Goal: Information Seeking & Learning: Learn about a topic

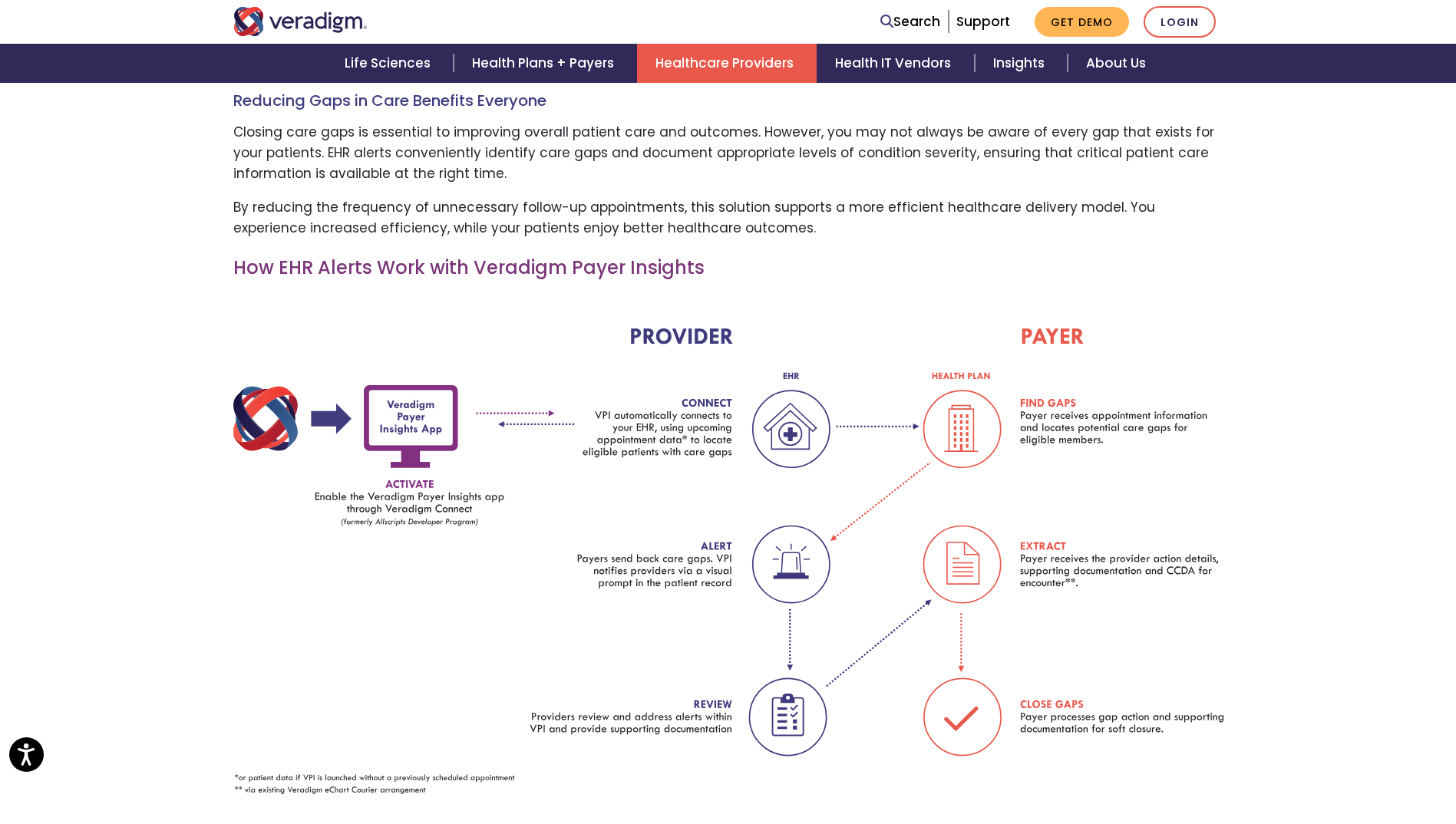
scroll to position [1838, 0]
click at [670, 786] on div at bounding box center [728, 563] width 990 height 539
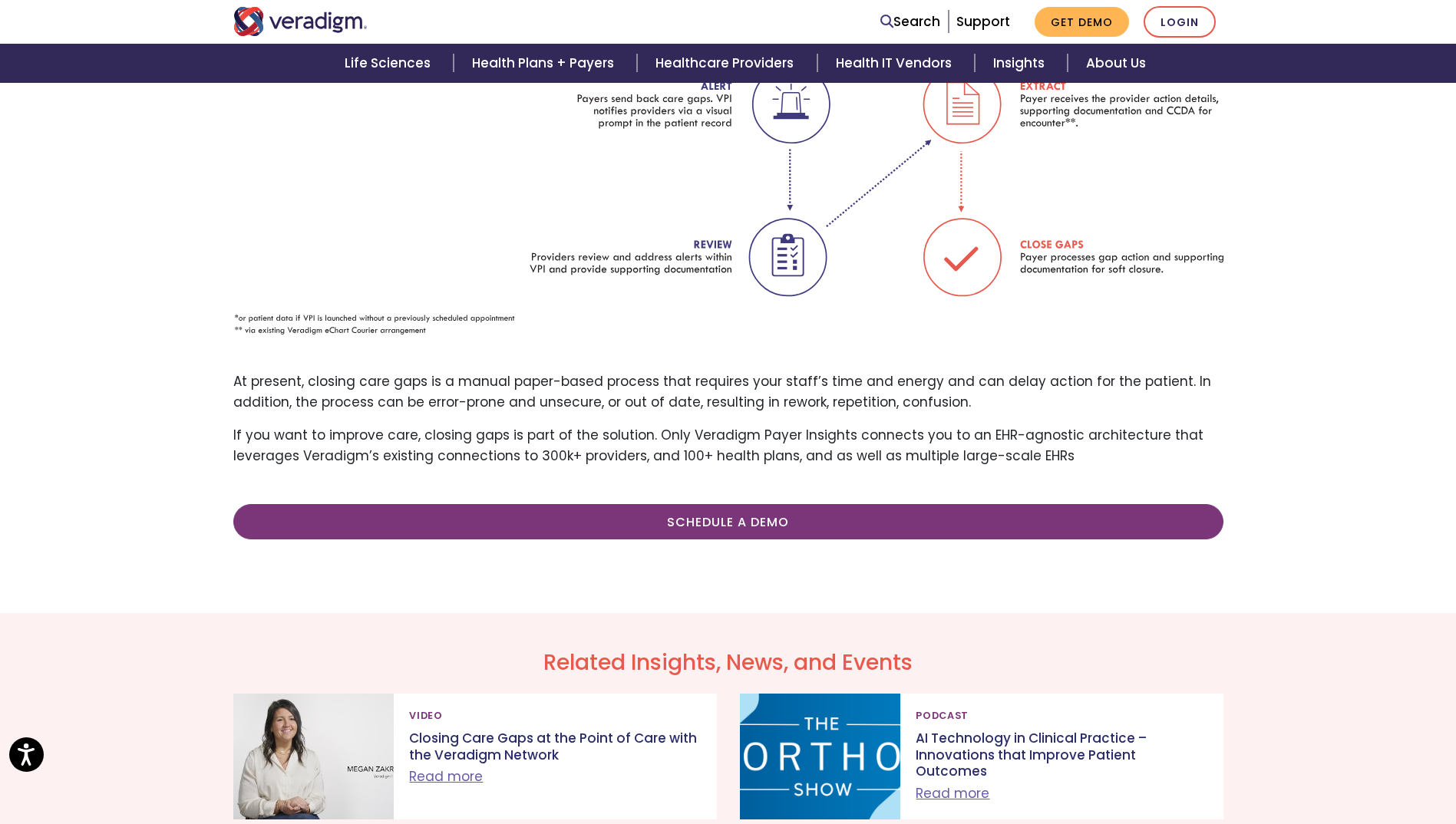
scroll to position [1227, 0]
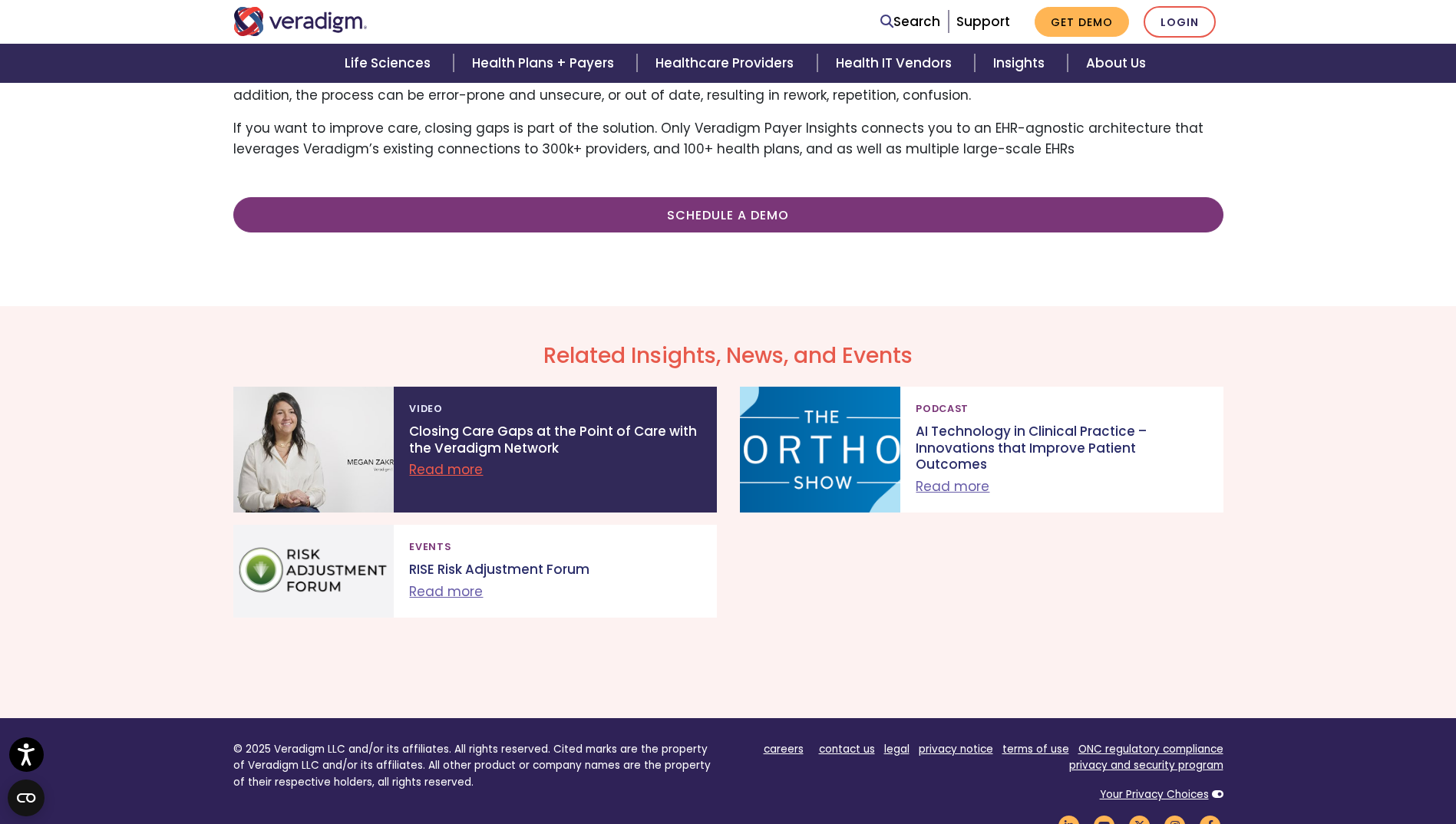
click at [430, 476] on link "Read more" at bounding box center [445, 470] width 74 height 19
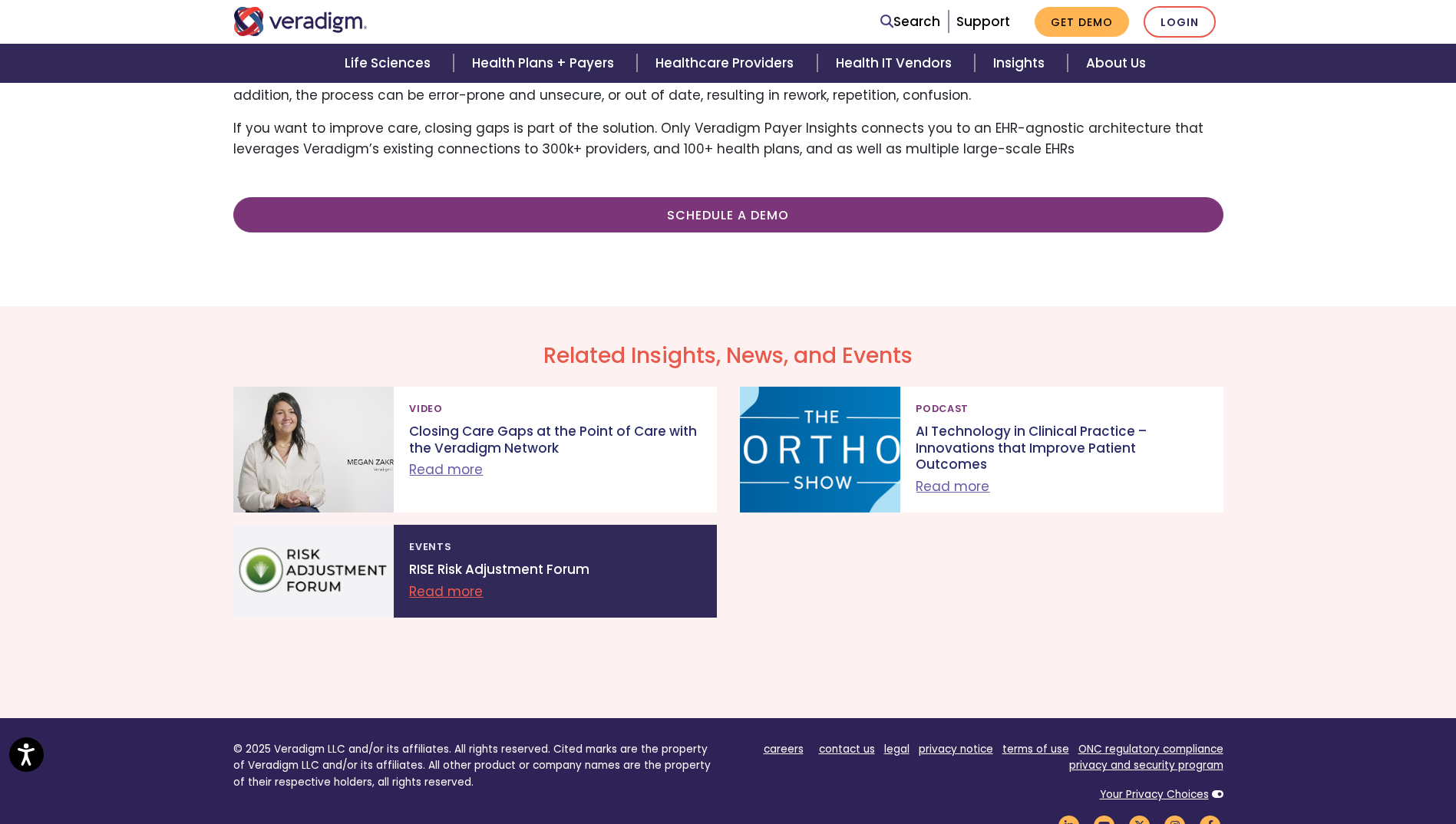
scroll to position [614, 0]
